Goal: Task Accomplishment & Management: Manage account settings

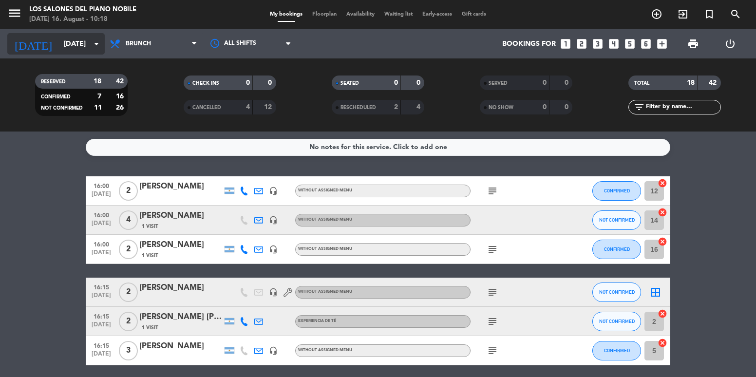
click at [59, 43] on input "[DATE]" at bounding box center [105, 44] width 93 height 18
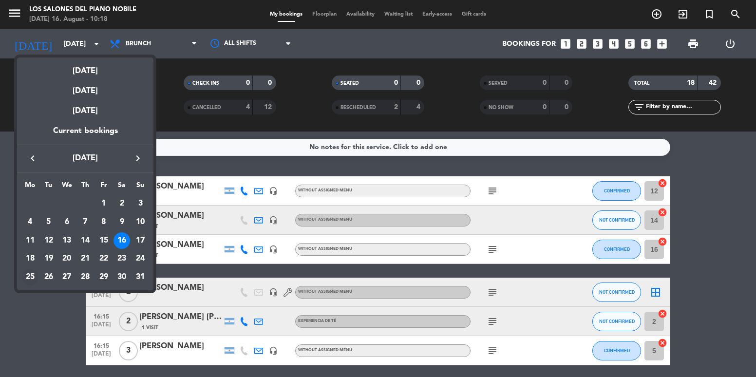
click at [30, 277] on div "25" at bounding box center [30, 277] width 17 height 17
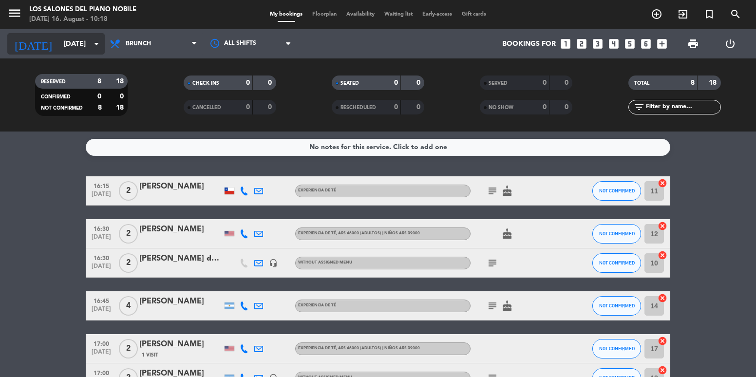
click at [57, 33] on div "[DATE] [DATE] arrow_drop_down" at bounding box center [55, 43] width 97 height 21
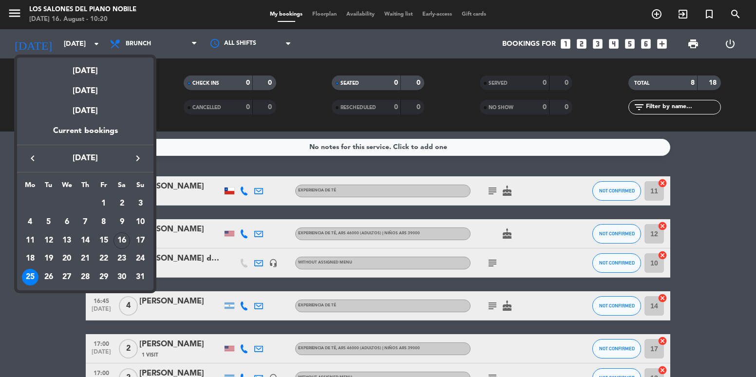
click at [25, 365] on div at bounding box center [378, 188] width 756 height 377
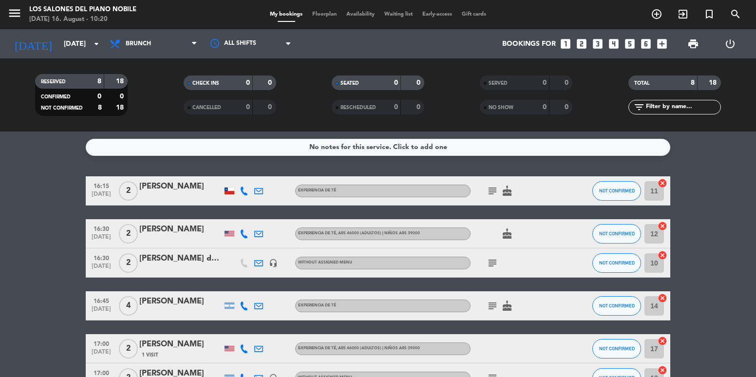
click at [53, 32] on div "[DATE] [DATE] arrow_drop_down" at bounding box center [55, 43] width 97 height 29
click at [59, 38] on input "[DATE]" at bounding box center [105, 44] width 93 height 18
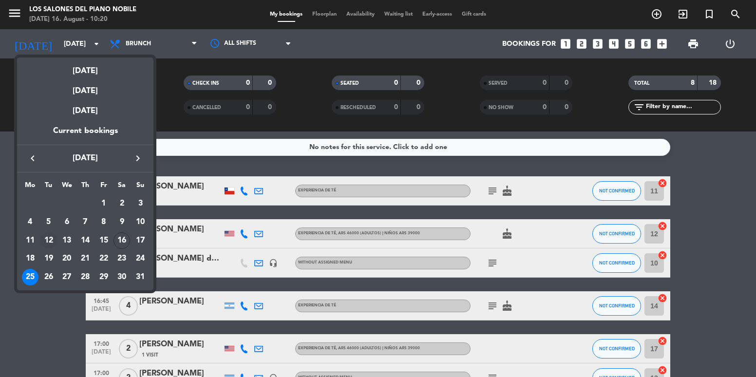
drag, startPoint x: 59, startPoint y: 152, endPoint x: 44, endPoint y: 242, distance: 90.9
click at [96, 170] on div "keyboard_arrow_left [DATE] keyboard_arrow_right" at bounding box center [85, 158] width 136 height 27
click at [56, 330] on div at bounding box center [378, 188] width 756 height 377
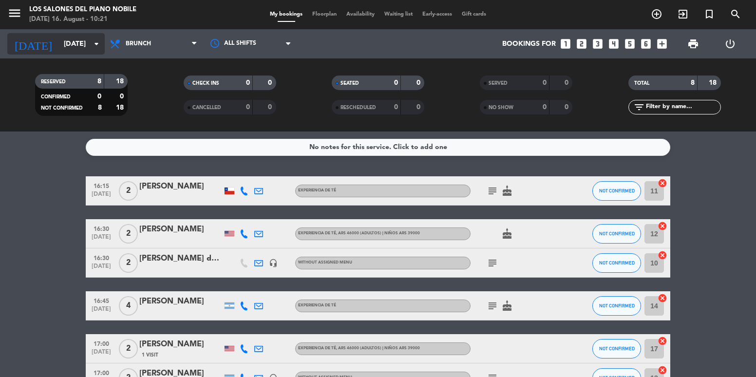
click at [59, 51] on input "[DATE]" at bounding box center [105, 44] width 93 height 18
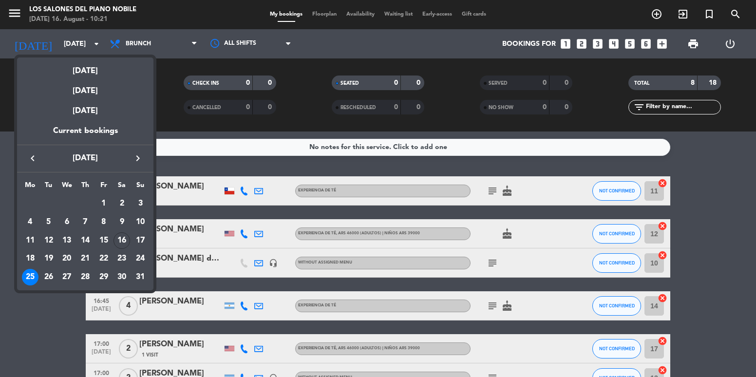
click at [140, 154] on icon "keyboard_arrow_right" at bounding box center [138, 159] width 12 height 12
click at [119, 247] on div "13" at bounding box center [122, 240] width 17 height 17
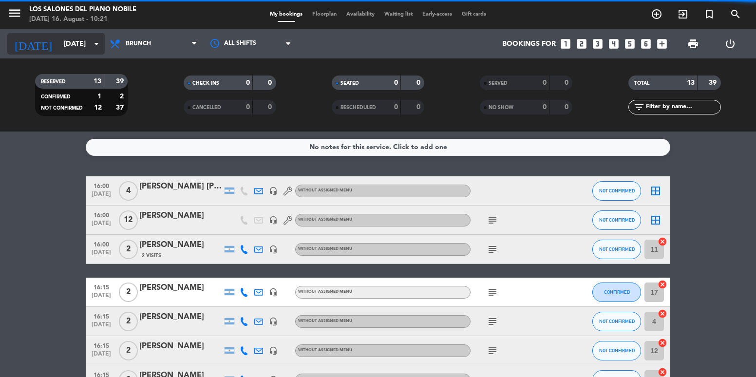
click at [78, 49] on input "[DATE]" at bounding box center [105, 44] width 93 height 18
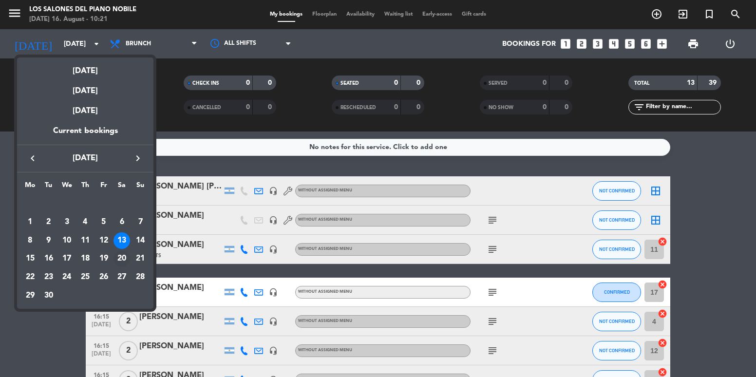
click at [125, 260] on div "20" at bounding box center [122, 258] width 17 height 17
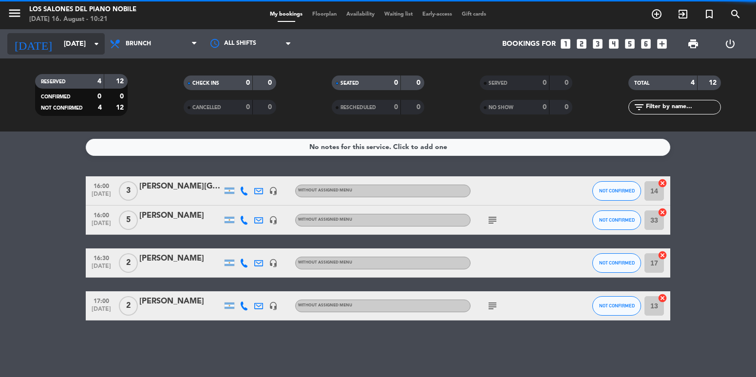
click at [70, 38] on input "[DATE]" at bounding box center [105, 44] width 93 height 18
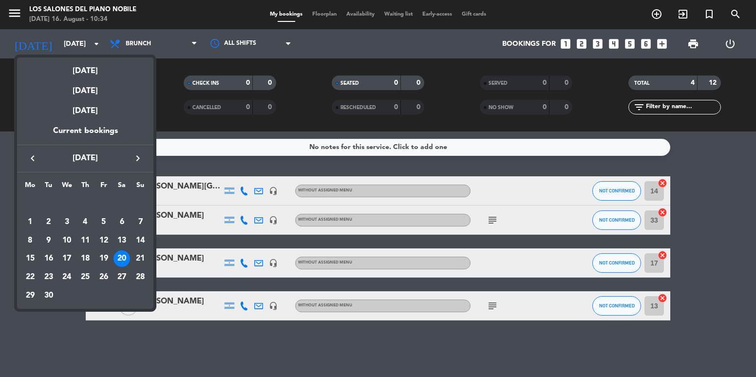
click at [138, 260] on div "21" at bounding box center [140, 258] width 17 height 17
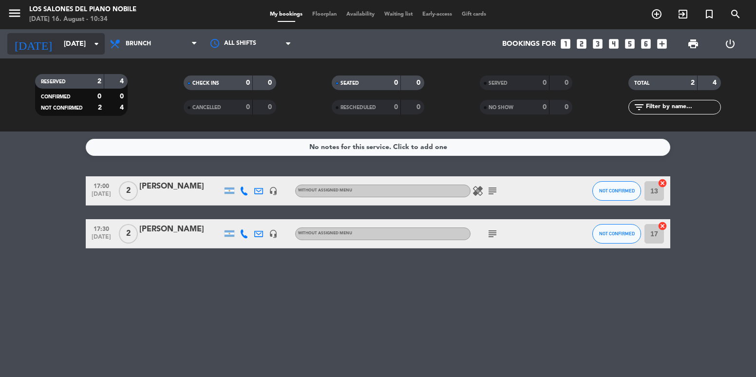
click at [77, 35] on div "[DATE] [DATE] arrow_drop_down" at bounding box center [55, 43] width 97 height 21
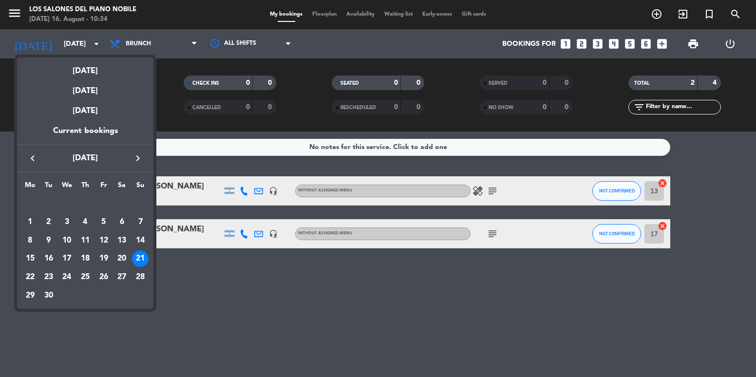
click at [125, 39] on div at bounding box center [378, 188] width 756 height 377
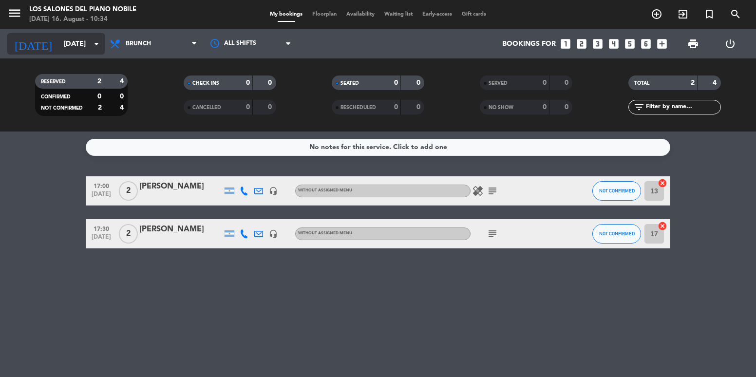
click at [79, 42] on input "[DATE]" at bounding box center [105, 44] width 93 height 18
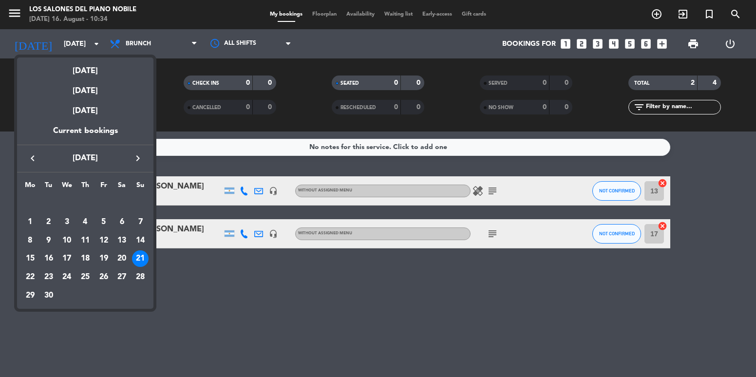
click at [34, 161] on icon "keyboard_arrow_left" at bounding box center [33, 159] width 12 height 12
click at [140, 239] on div "17" at bounding box center [140, 240] width 17 height 17
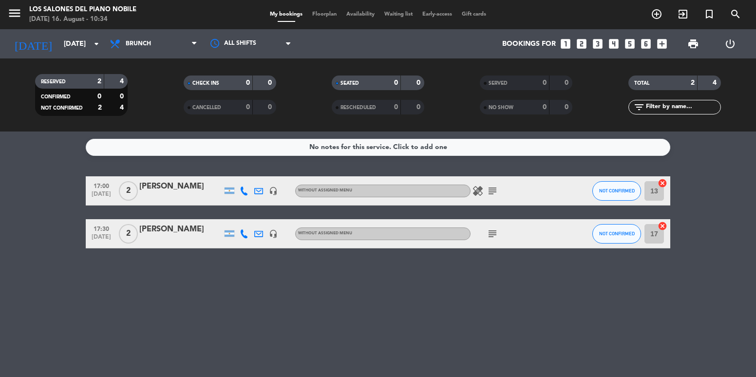
type input "[DATE]"
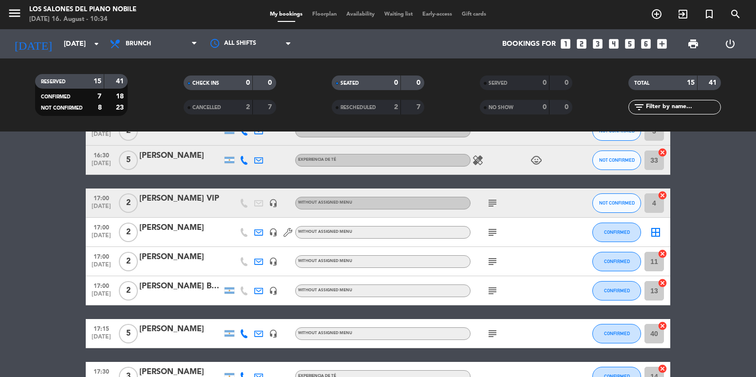
scroll to position [292, 0]
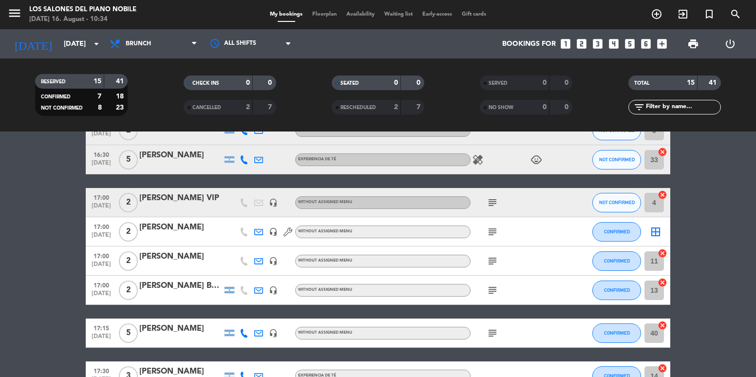
click at [196, 202] on div "[PERSON_NAME] VIP" at bounding box center [180, 198] width 83 height 13
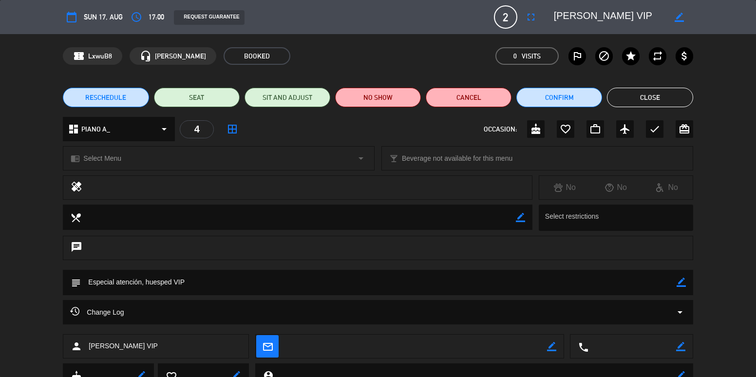
click at [229, 315] on div "Change Log arrow_drop_down" at bounding box center [377, 313] width 615 height 12
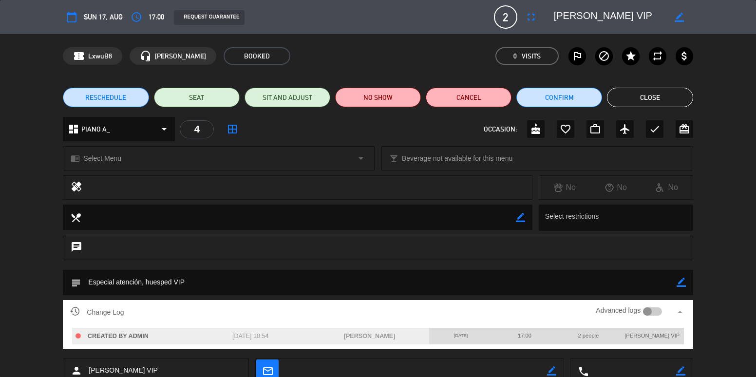
click at [411, 310] on div "Change Log Advanced logs arrow_drop_up" at bounding box center [377, 312] width 615 height 15
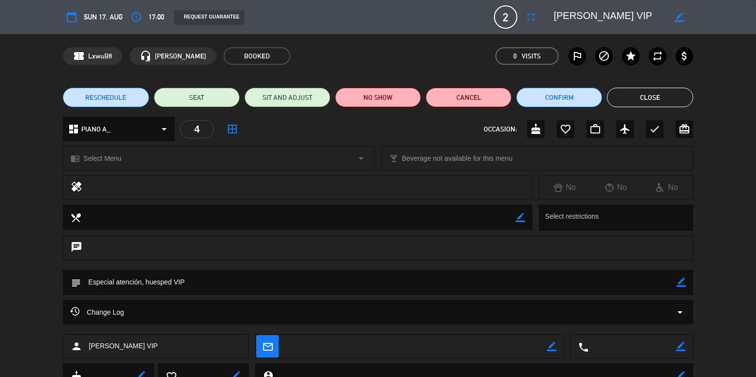
click at [681, 15] on icon "border_color" at bounding box center [679, 17] width 9 height 9
click at [550, 13] on div at bounding box center [620, 17] width 146 height 18
type textarea "16:00 [PERSON_NAME] [PERSON_NAME] VIP"
click at [668, 96] on button "Close" at bounding box center [650, 97] width 86 height 19
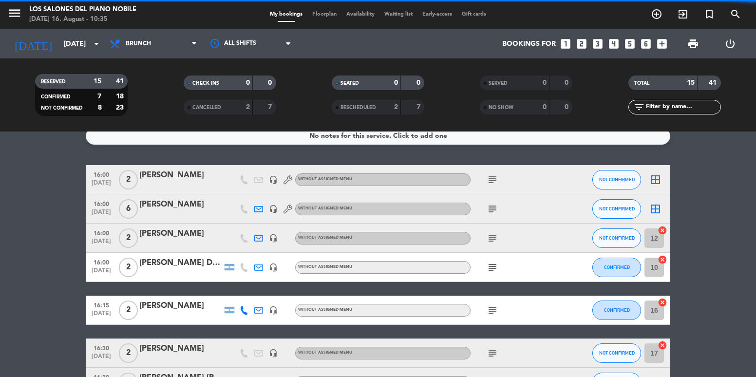
scroll to position [0, 0]
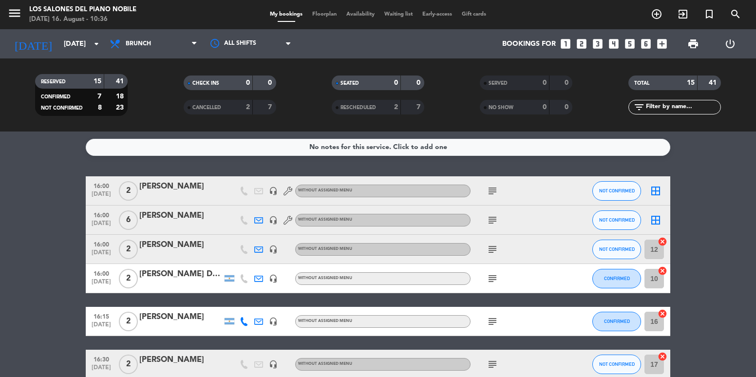
drag, startPoint x: 69, startPoint y: 175, endPoint x: 47, endPoint y: 290, distance: 117.0
click at [126, 296] on div "No notes for this service. Click to add one 16:00 [DATE] 2 [PERSON_NAME] headse…" at bounding box center [378, 255] width 756 height 246
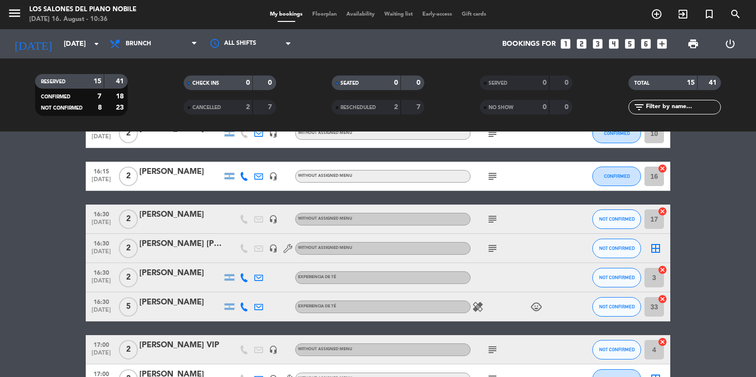
scroll to position [146, 0]
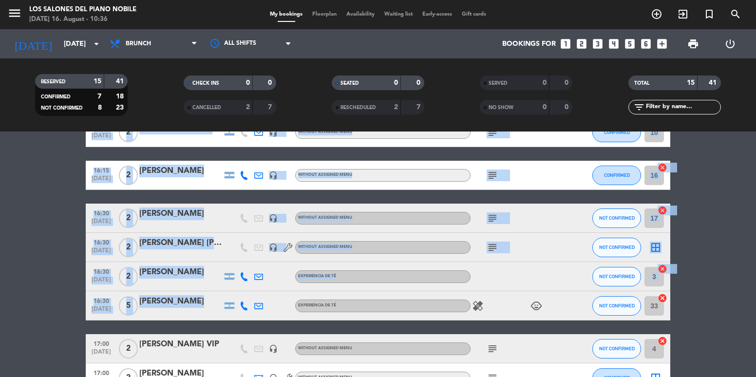
drag, startPoint x: 68, startPoint y: 204, endPoint x: 252, endPoint y: 293, distance: 204.7
click at [252, 293] on bookings-row "16:00 [DATE] 2 [PERSON_NAME] headset_mic Without assigned menu subject NOT CONF…" at bounding box center [378, 283] width 756 height 507
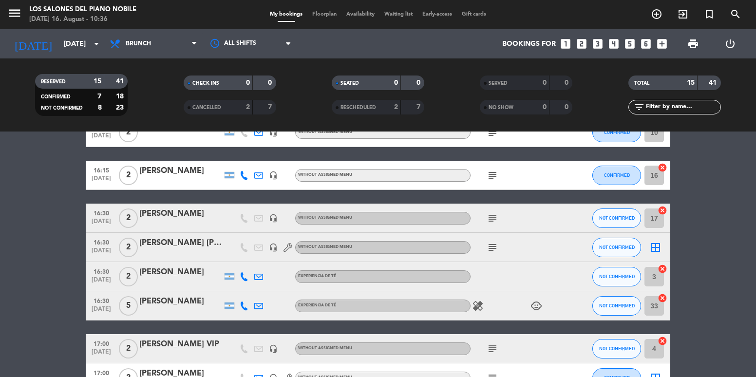
click at [14, 254] on bookings-row "16:00 [DATE] 2 [PERSON_NAME] headset_mic Without assigned menu subject NOT CONF…" at bounding box center [378, 283] width 756 height 507
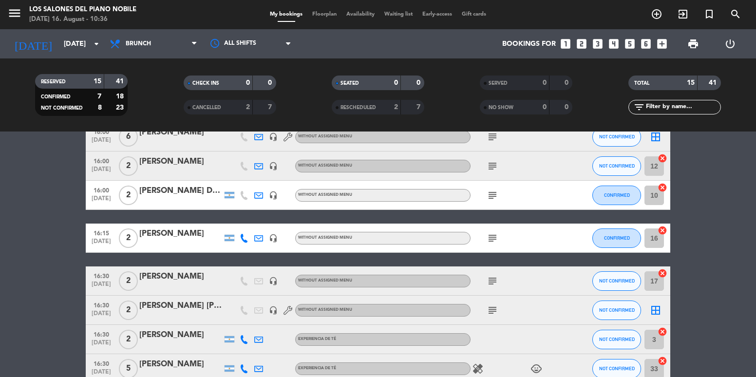
scroll to position [0, 0]
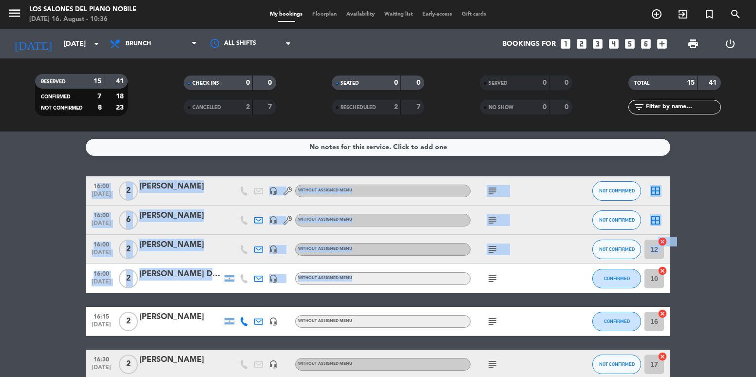
drag, startPoint x: 79, startPoint y: 174, endPoint x: 435, endPoint y: 271, distance: 369.2
click at [435, 271] on div "No notes for this service. Click to add one 16:00 [DATE] 2 [PERSON_NAME] headse…" at bounding box center [378, 255] width 756 height 246
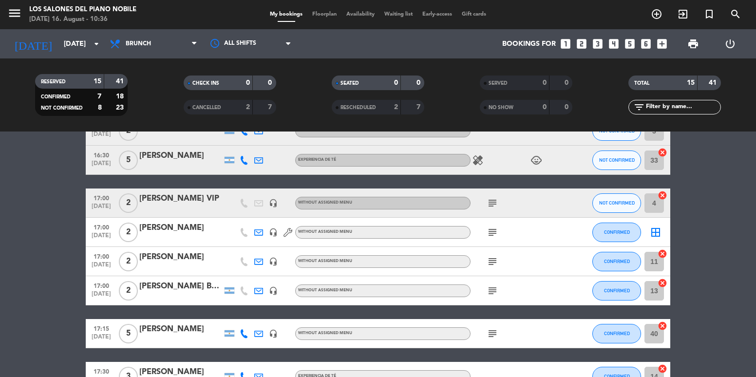
scroll to position [292, 0]
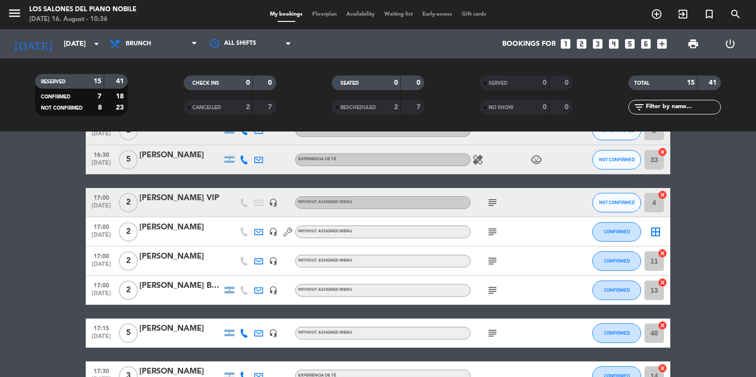
click at [178, 205] on div at bounding box center [180, 209] width 83 height 8
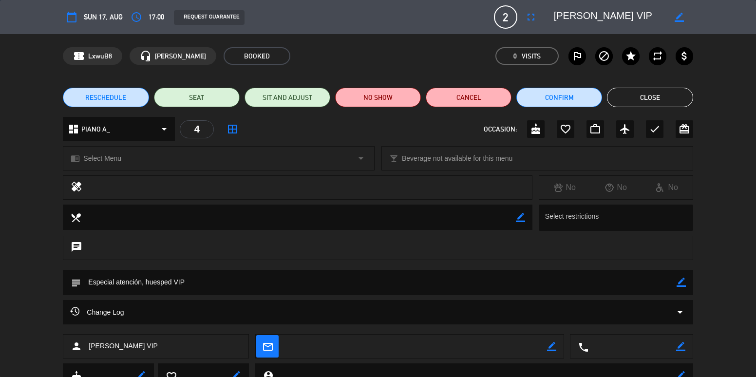
click at [682, 18] on icon "border_color" at bounding box center [679, 17] width 9 height 9
type textarea "16:00hs [PERSON_NAME] VIP"
click at [682, 15] on icon at bounding box center [679, 17] width 9 height 9
click at [651, 91] on button "Close" at bounding box center [650, 97] width 86 height 19
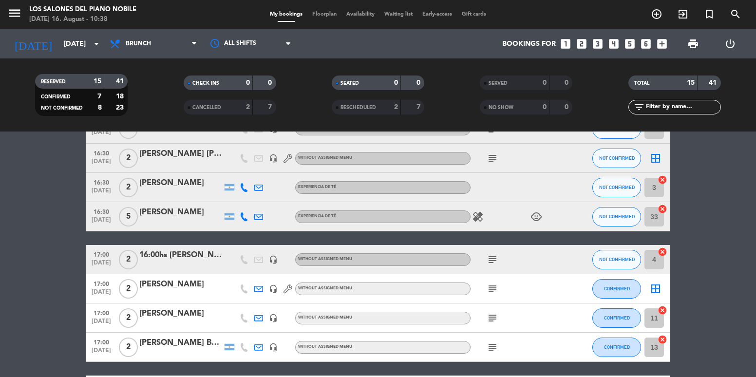
scroll to position [146, 0]
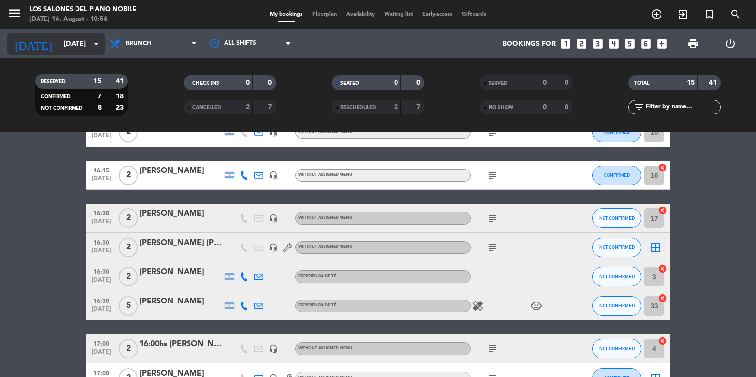
click at [59, 52] on input "[DATE]" at bounding box center [105, 44] width 93 height 18
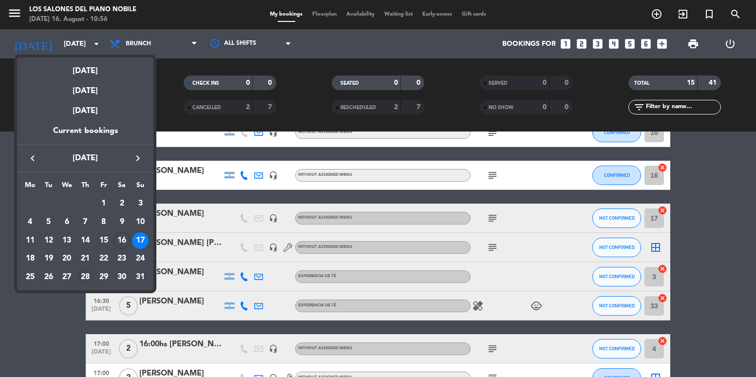
click at [89, 271] on div "28" at bounding box center [85, 277] width 17 height 17
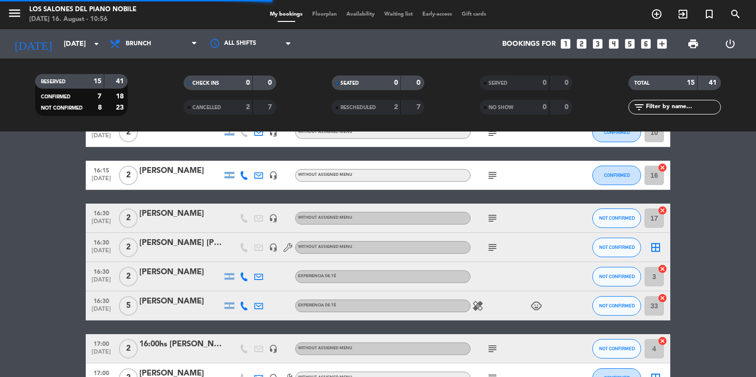
scroll to position [0, 0]
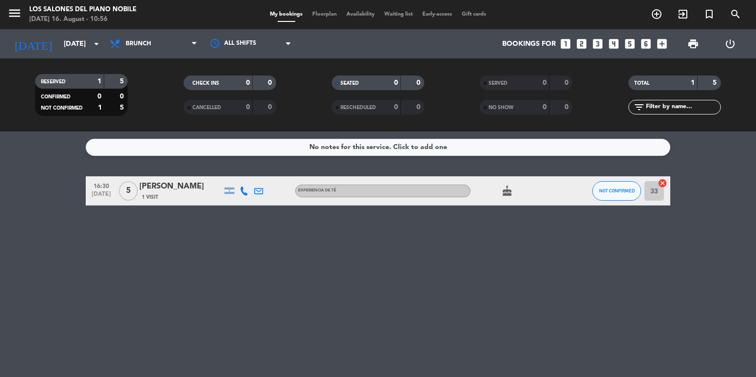
click at [53, 32] on div "[DATE] [DATE] arrow_drop_down" at bounding box center [55, 43] width 97 height 29
click at [60, 38] on input "[DATE]" at bounding box center [105, 44] width 93 height 18
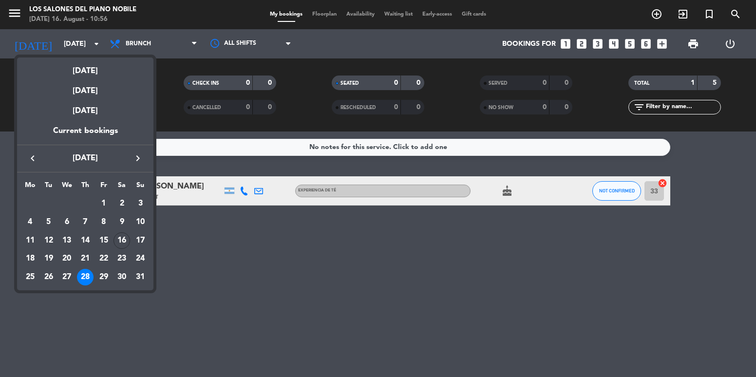
click at [228, 291] on div at bounding box center [378, 188] width 756 height 377
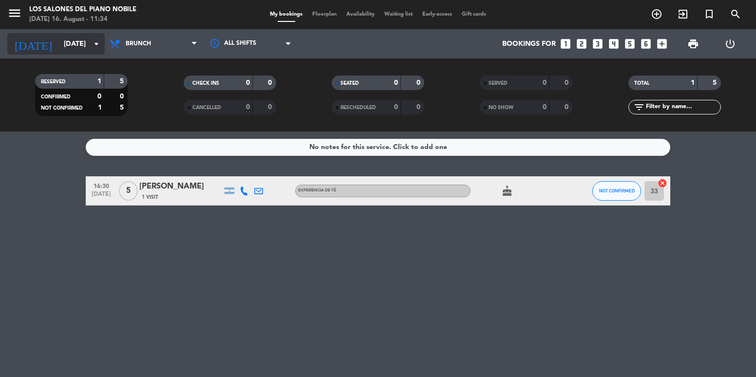
click at [59, 38] on input "[DATE]" at bounding box center [105, 44] width 93 height 18
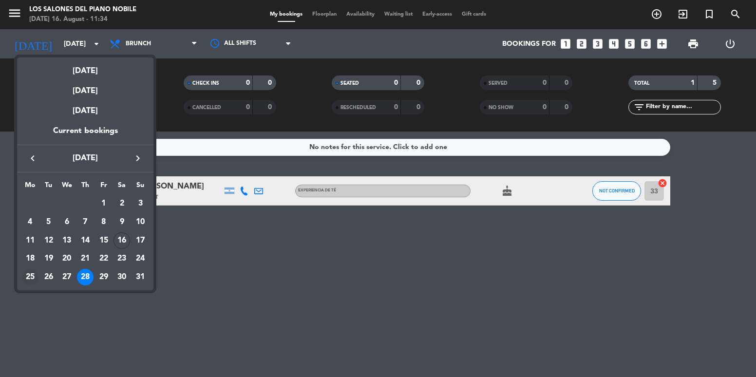
click at [35, 278] on div "25" at bounding box center [30, 277] width 17 height 17
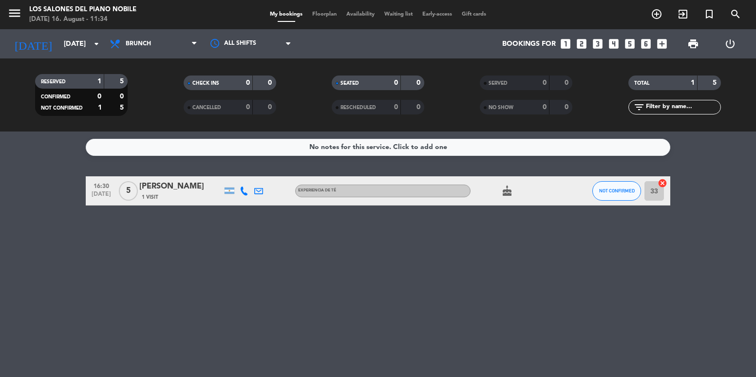
type input "[DATE]"
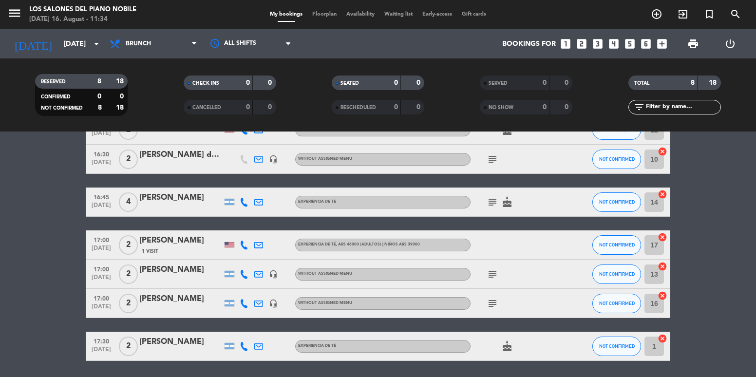
scroll to position [136, 0]
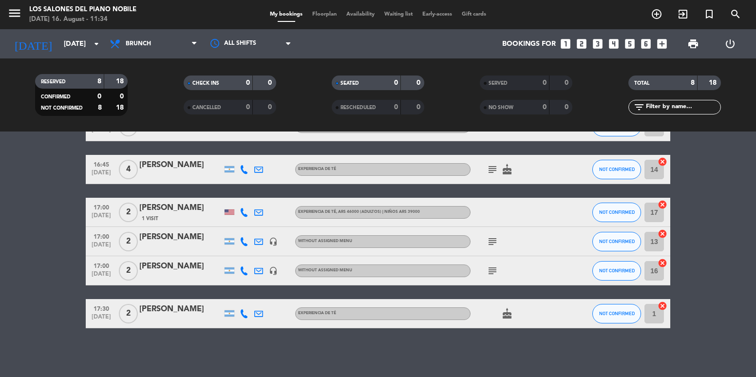
click at [586, 46] on icon "looks_two" at bounding box center [582, 44] width 13 height 13
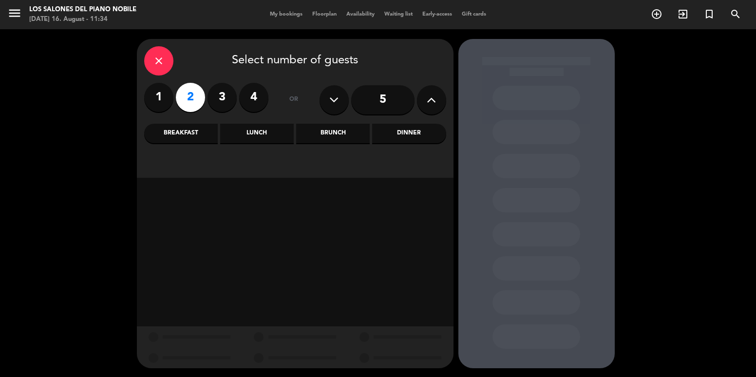
click at [352, 141] on div "Brunch" at bounding box center [333, 133] width 74 height 19
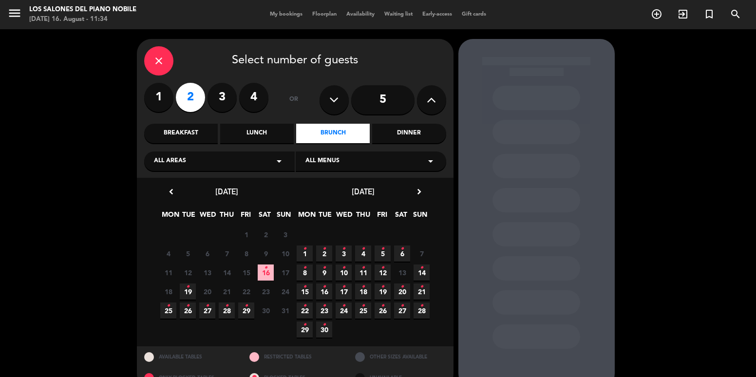
drag, startPoint x: 165, startPoint y: 309, endPoint x: 255, endPoint y: 271, distance: 97.2
click at [165, 308] on span "25 •" at bounding box center [168, 311] width 16 height 16
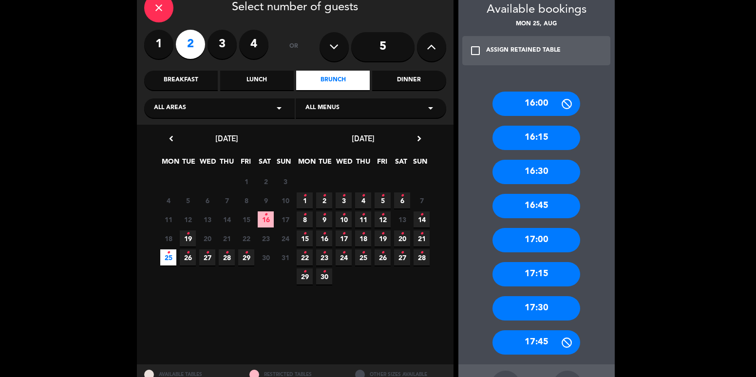
scroll to position [69, 0]
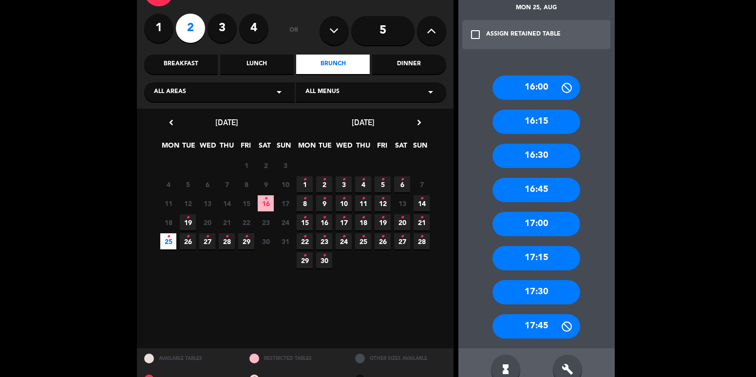
click at [545, 259] on div "17:15" at bounding box center [537, 258] width 88 height 24
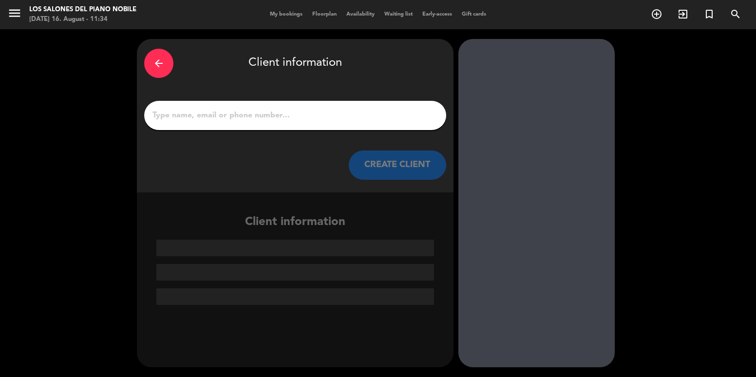
scroll to position [0, 0]
click at [325, 123] on div at bounding box center [295, 115] width 302 height 29
click at [324, 100] on div "arrow_back Client information CREATE CLIENT" at bounding box center [295, 116] width 317 height 154
click at [338, 111] on input "1" at bounding box center [296, 116] width 288 height 14
paste input "[PERSON_NAME]"
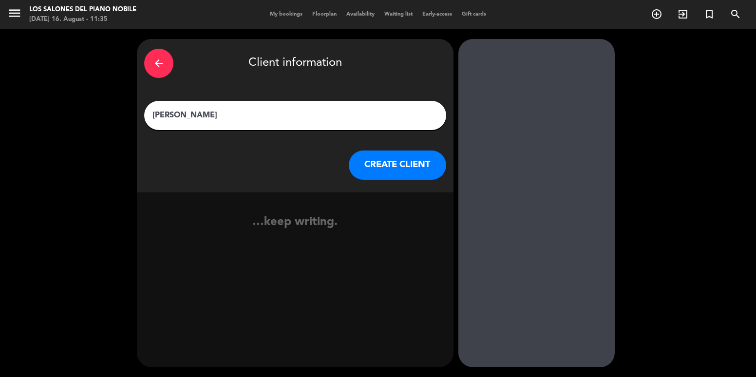
type input "[PERSON_NAME]"
click at [381, 158] on button "CREATE CLIENT" at bounding box center [397, 165] width 97 height 29
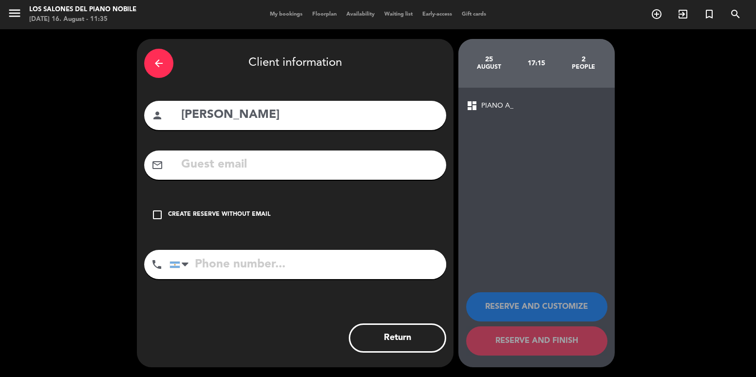
click at [296, 160] on input "text" at bounding box center [309, 165] width 259 height 20
paste input "[EMAIL_ADDRESS][DOMAIN_NAME]"
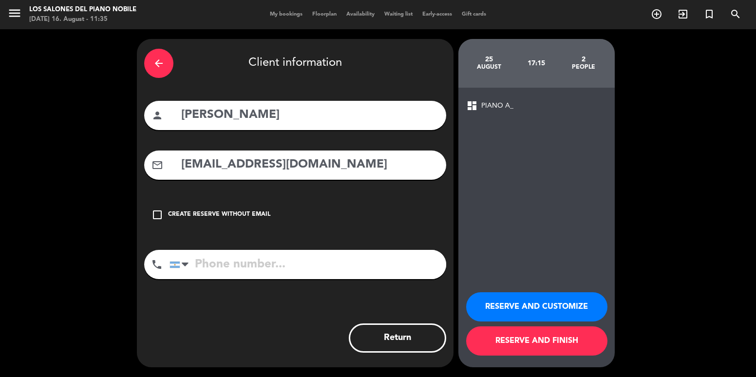
type input "[EMAIL_ADDRESS][DOMAIN_NAME]"
click at [544, 301] on button "RESERVE AND CUSTOMIZE" at bounding box center [536, 306] width 141 height 29
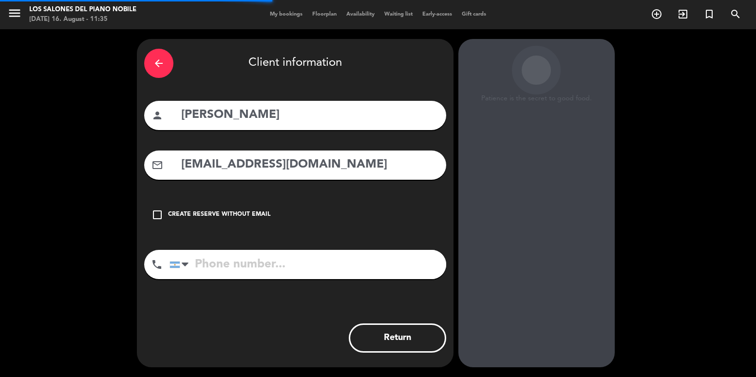
scroll to position [13, 0]
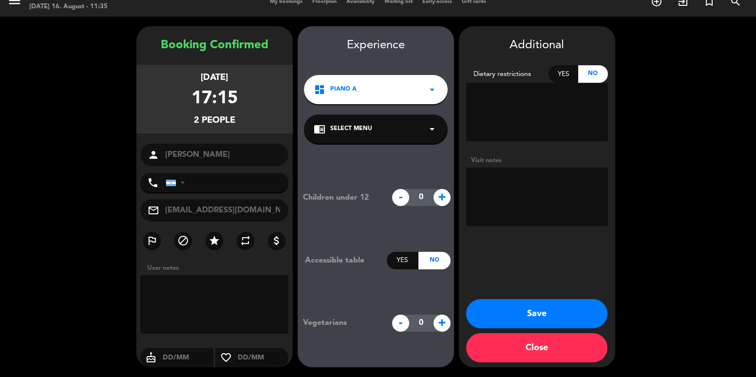
click at [560, 307] on button "Save" at bounding box center [536, 313] width 141 height 29
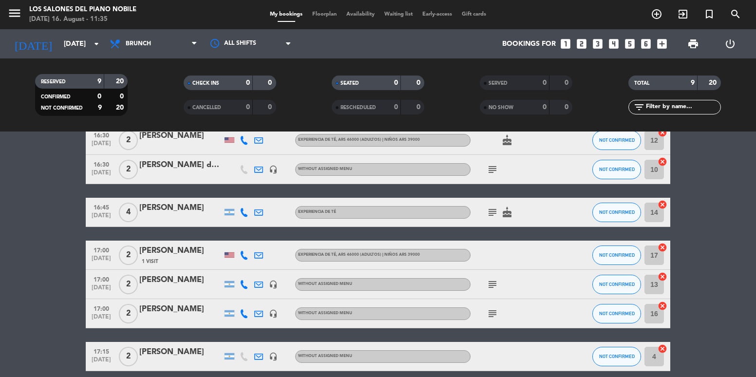
scroll to position [179, 0]
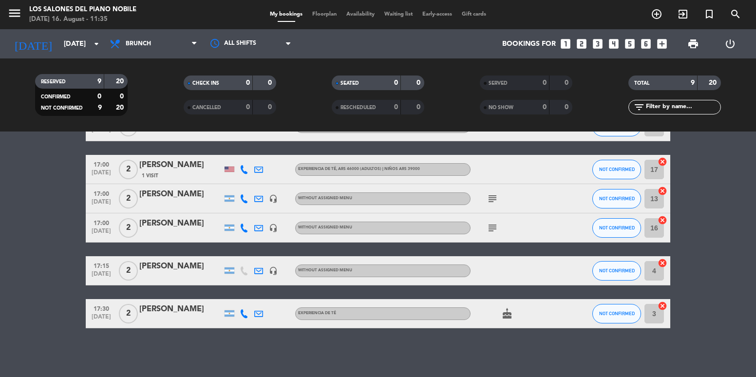
click at [166, 271] on div "[PERSON_NAME]" at bounding box center [180, 266] width 83 height 13
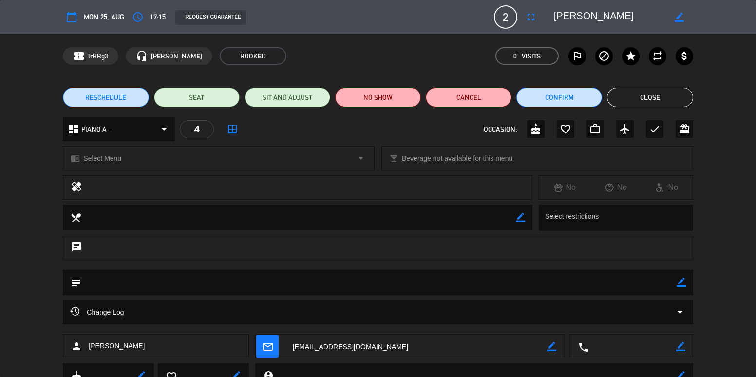
click at [120, 97] on span "RESCHEDULE" at bounding box center [105, 98] width 41 height 10
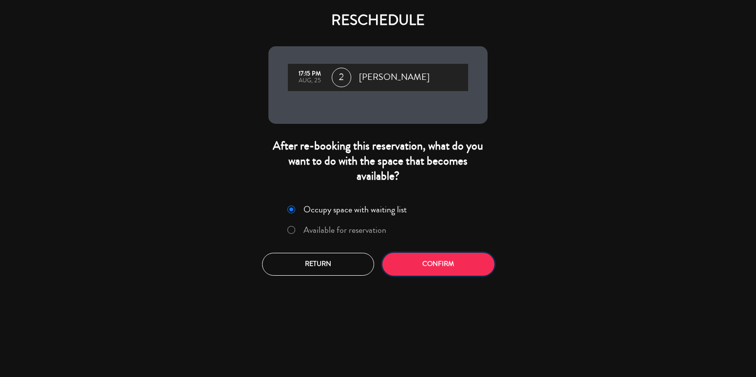
click at [461, 267] on button "Confirm" at bounding box center [439, 264] width 112 height 23
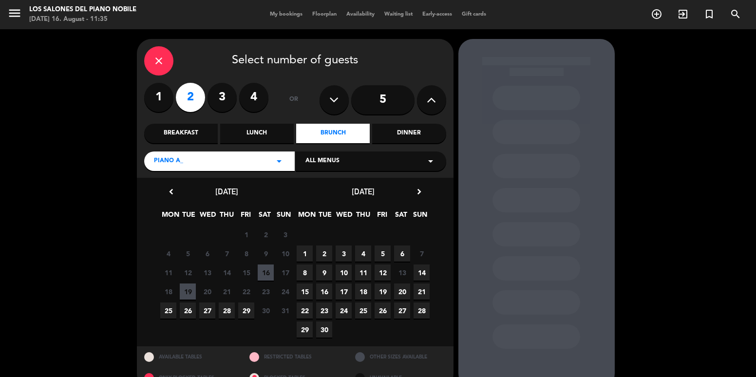
click at [362, 314] on span "25" at bounding box center [363, 311] width 16 height 16
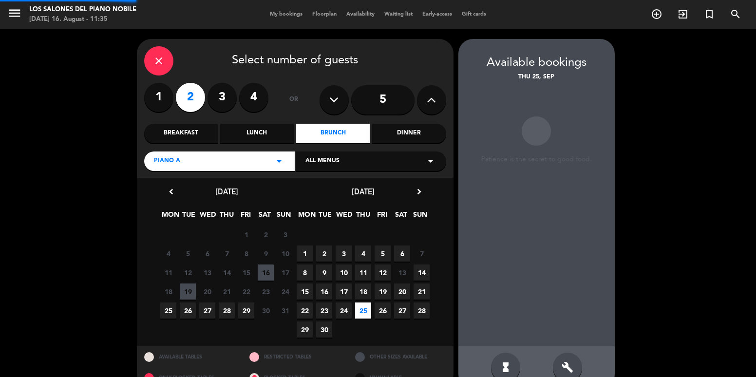
scroll to position [20, 0]
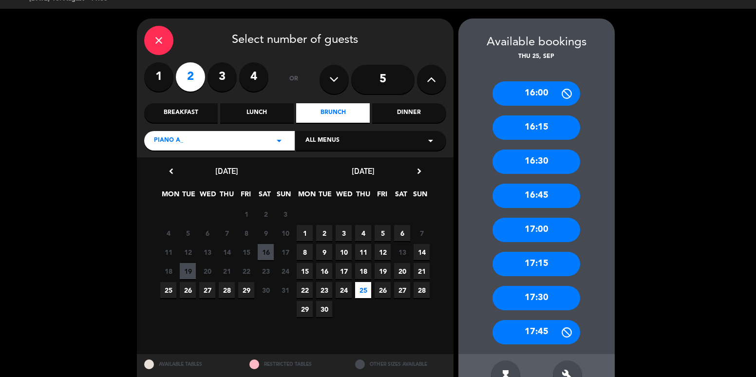
click at [547, 269] on div "17:15" at bounding box center [537, 264] width 88 height 24
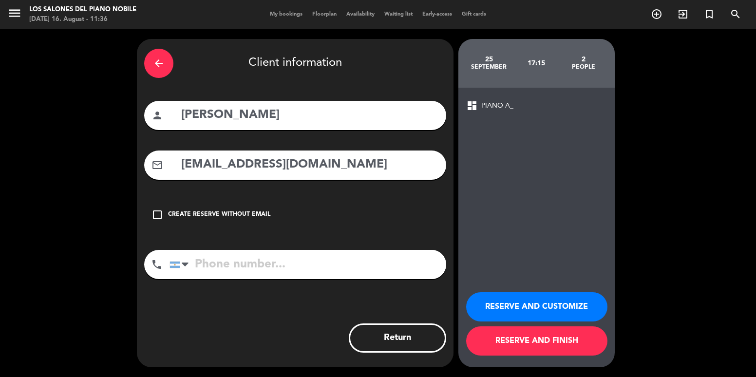
click at [517, 300] on button "RESERVE AND CUSTOMIZE" at bounding box center [536, 306] width 141 height 29
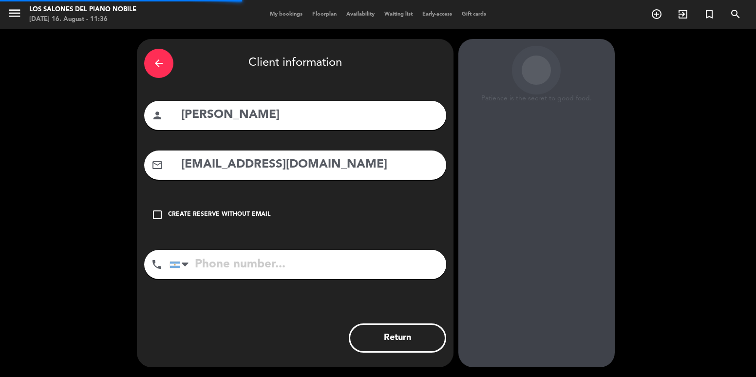
scroll to position [13, 0]
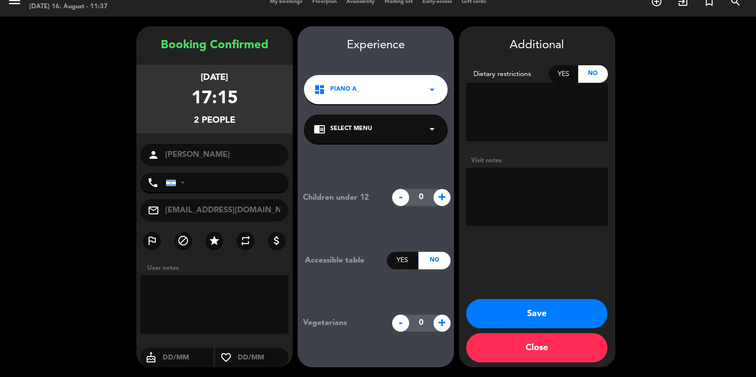
click at [518, 310] on button "Save" at bounding box center [536, 313] width 141 height 29
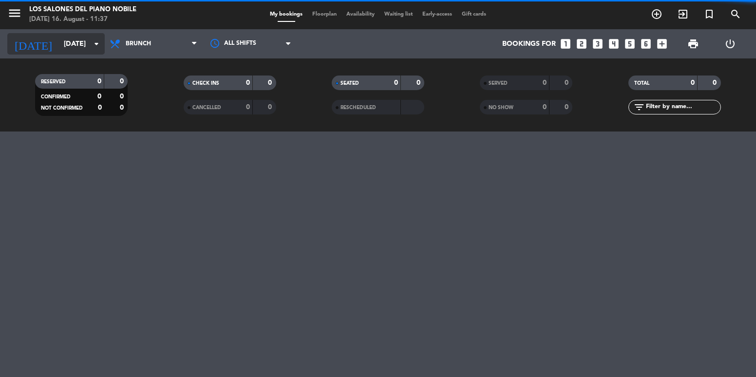
click at [59, 39] on input "[DATE]" at bounding box center [105, 44] width 93 height 18
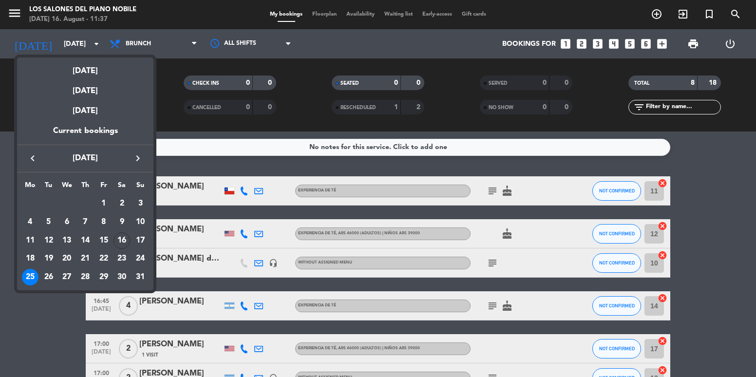
click at [138, 160] on icon "keyboard_arrow_right" at bounding box center [138, 159] width 12 height 12
click at [125, 258] on div "20" at bounding box center [122, 258] width 17 height 17
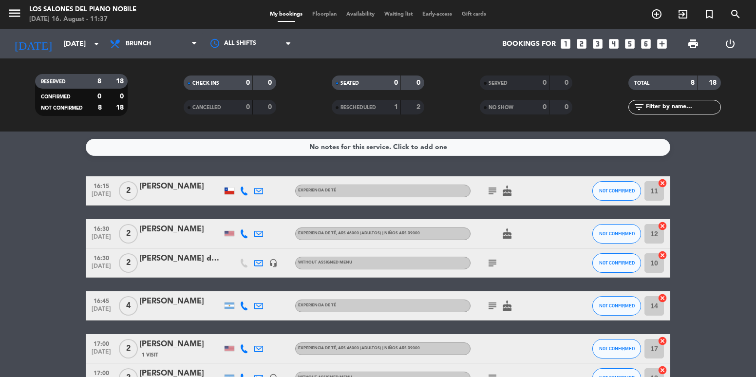
type input "[DATE]"
